Goal: Information Seeking & Learning: Find contact information

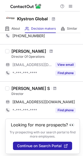
scroll to position [150, 0]
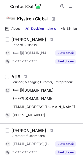
scroll to position [78, 0]
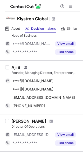
click at [26, 66] on span at bounding box center [25, 67] width 3 height 4
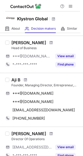
scroll to position [78, 0]
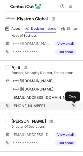
click at [74, 106] on span at bounding box center [73, 105] width 4 height 4
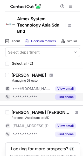
click at [64, 98] on button "Find phone" at bounding box center [65, 96] width 20 height 5
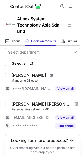
click at [52, 75] on span at bounding box center [51, 75] width 3 height 4
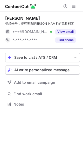
scroll to position [100, 83]
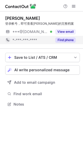
click at [61, 41] on button "Find phone" at bounding box center [65, 39] width 20 height 5
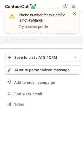
click at [74, 13] on span at bounding box center [75, 13] width 4 height 5
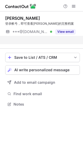
scroll to position [92, 83]
